Goal: Task Accomplishment & Management: Manage account settings

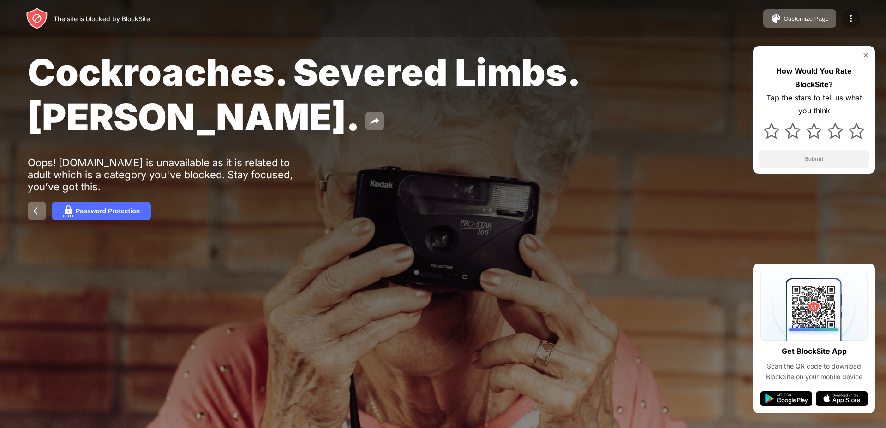
click at [849, 19] on img at bounding box center [850, 18] width 11 height 11
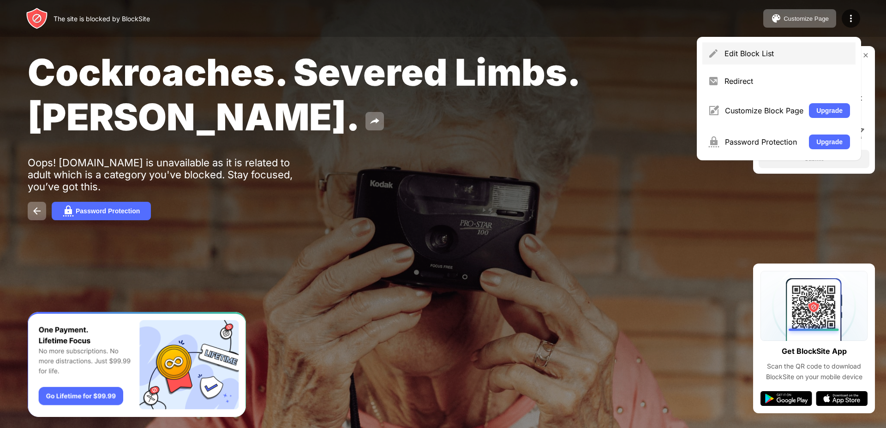
click at [750, 59] on div "Edit Block List" at bounding box center [778, 53] width 153 height 22
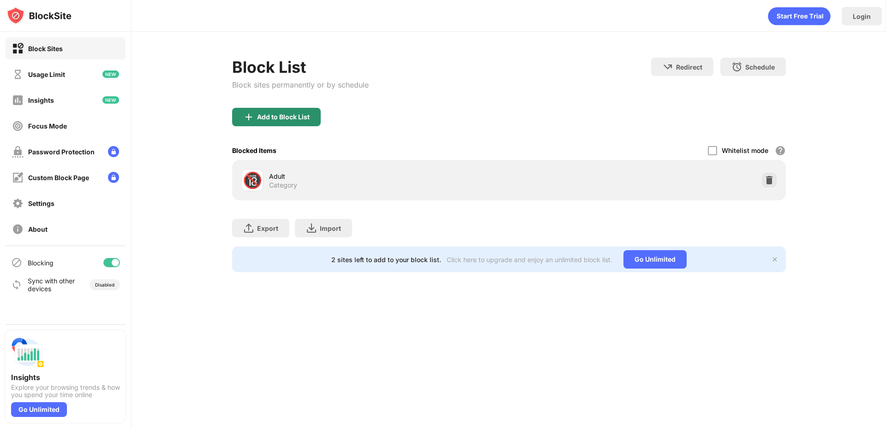
click at [278, 113] on div "Add to Block List" at bounding box center [276, 117] width 89 height 18
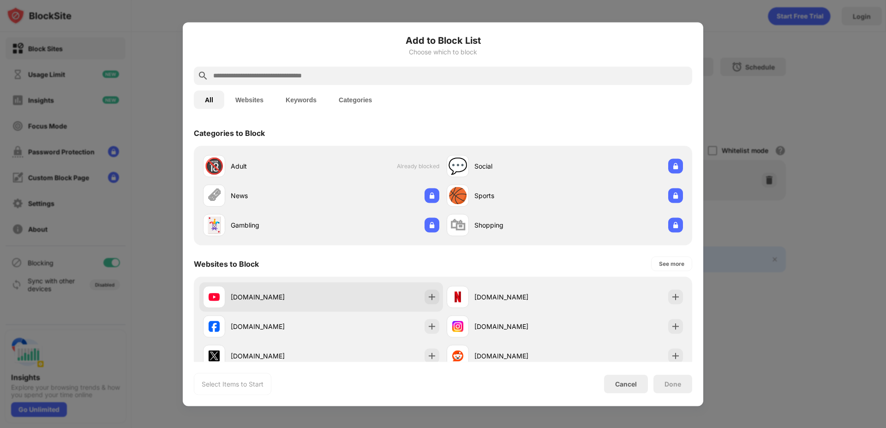
click at [290, 298] on div "youtube.com" at bounding box center [276, 297] width 90 height 10
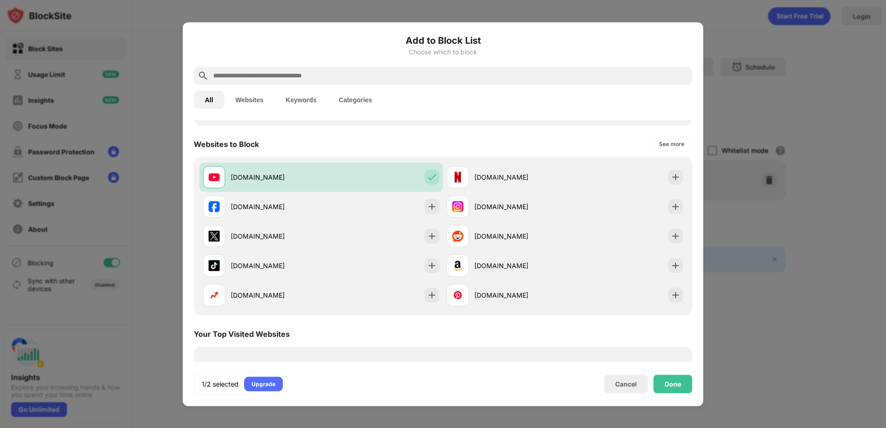
scroll to position [138, 0]
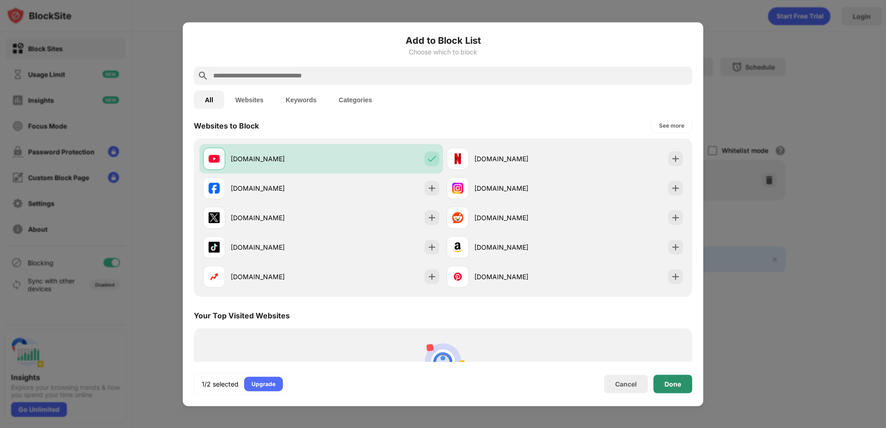
click at [675, 385] on div "Done" at bounding box center [672, 383] width 17 height 7
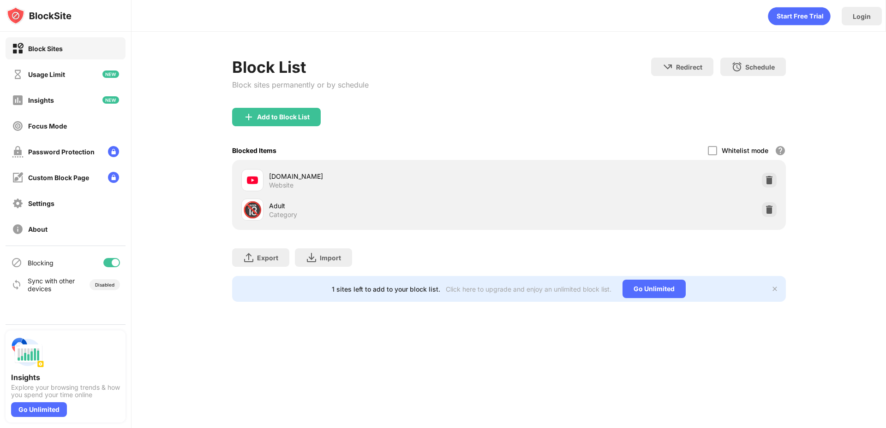
click at [365, 328] on div "Login Block List Block sites permanently or by schedule Redirect Choose a site …" at bounding box center [508, 214] width 754 height 428
